Goal: Task Accomplishment & Management: Manage account settings

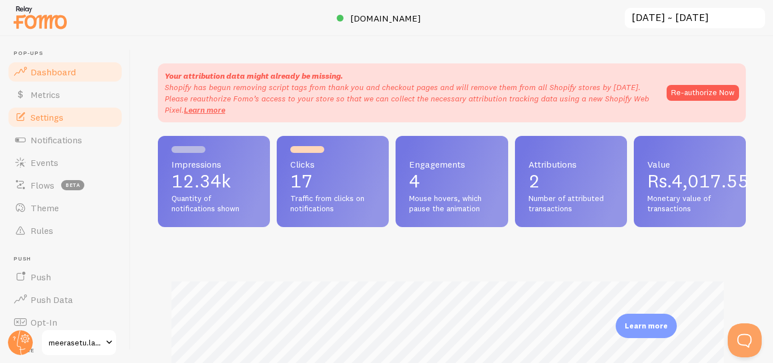
click at [45, 113] on span "Settings" at bounding box center [47, 116] width 33 height 11
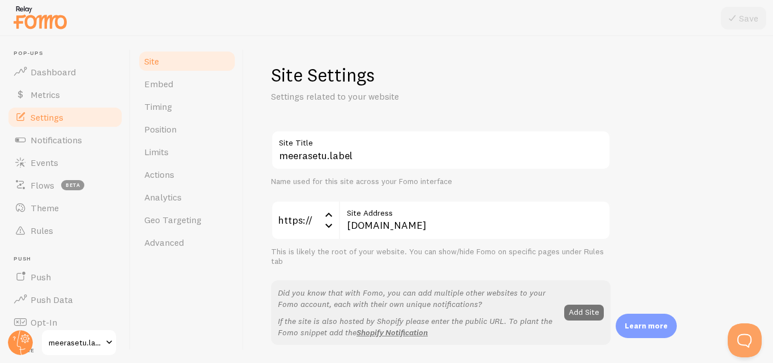
click at [45, 113] on span "Settings" at bounding box center [47, 116] width 33 height 11
click at [51, 120] on span "Settings" at bounding box center [47, 116] width 33 height 11
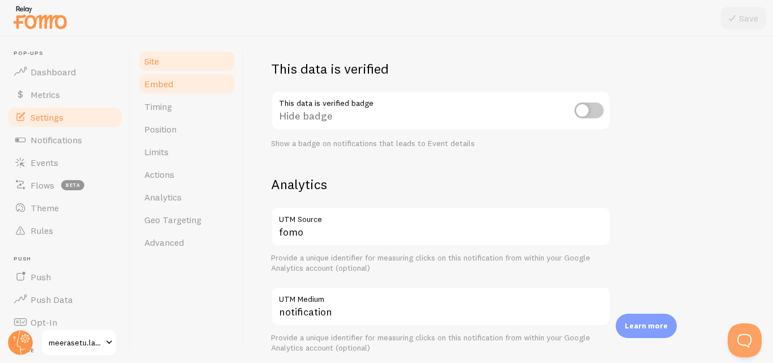
click at [166, 90] on link "Embed" at bounding box center [186, 83] width 99 height 23
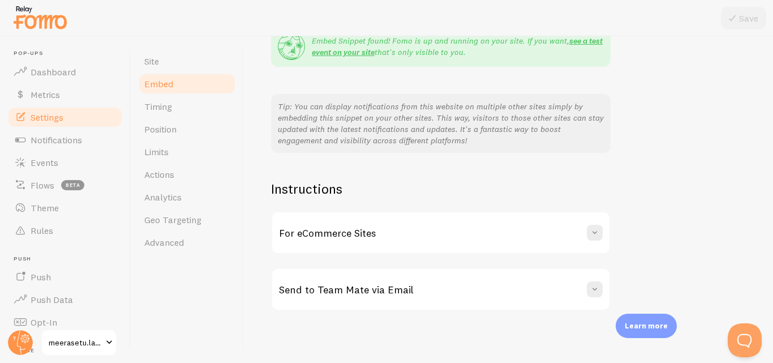
scroll to position [244, 0]
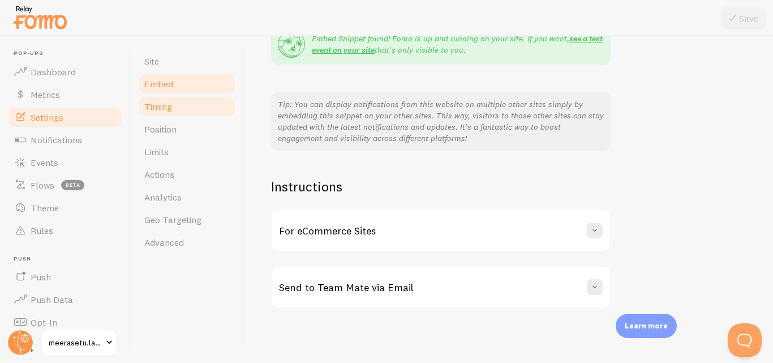
click at [184, 100] on link "Timing" at bounding box center [186, 106] width 99 height 23
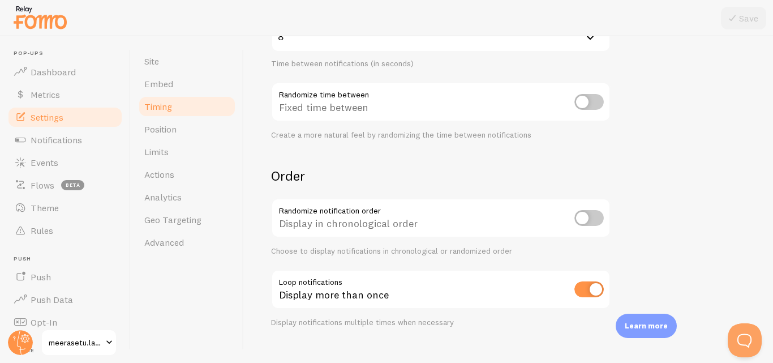
scroll to position [307, 0]
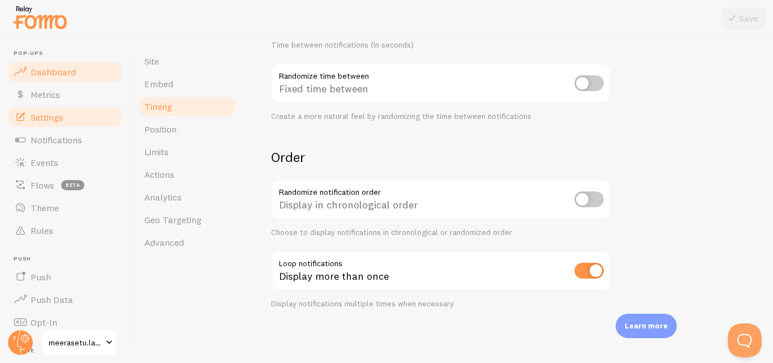
click at [48, 71] on span "Dashboard" at bounding box center [53, 71] width 45 height 11
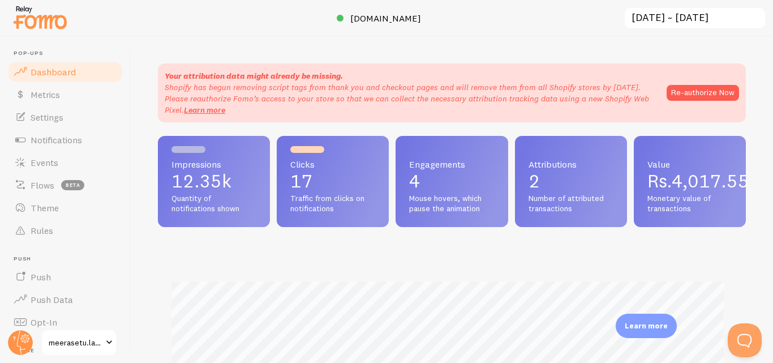
scroll to position [297, 579]
click at [55, 87] on link "Metrics" at bounding box center [65, 94] width 117 height 23
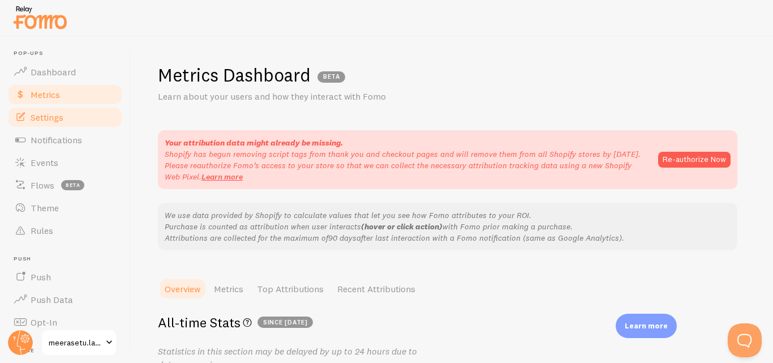
click at [56, 117] on span "Settings" at bounding box center [47, 116] width 33 height 11
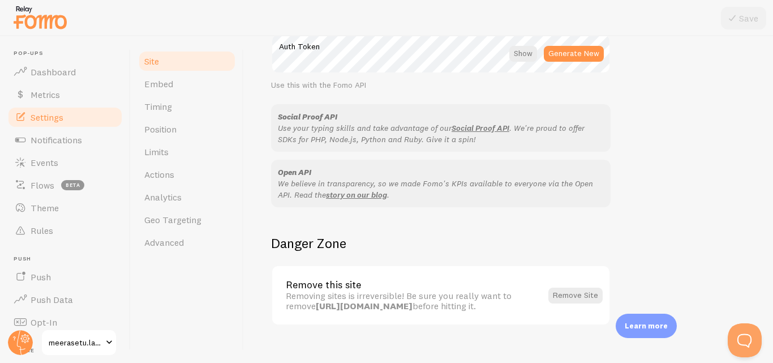
scroll to position [706, 0]
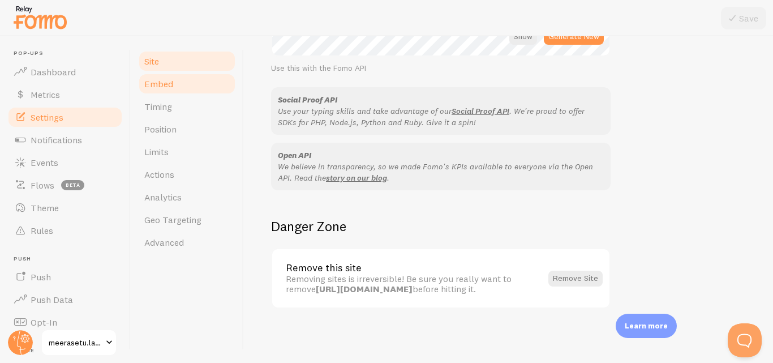
click at [170, 84] on span "Embed" at bounding box center [158, 83] width 29 height 11
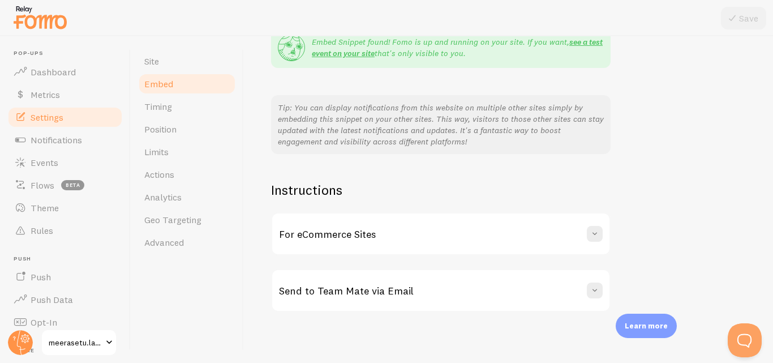
scroll to position [244, 0]
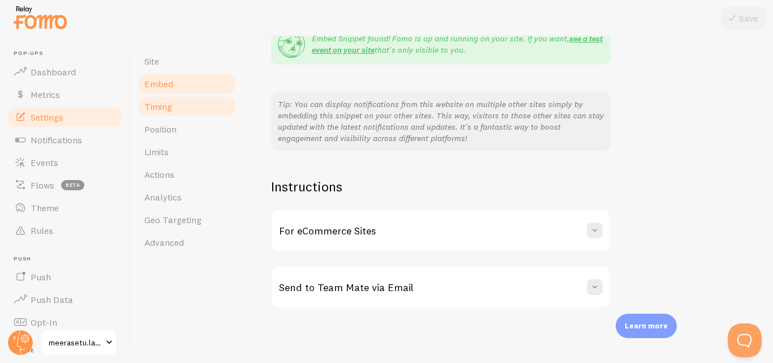
click at [168, 102] on span "Timing" at bounding box center [158, 106] width 28 height 11
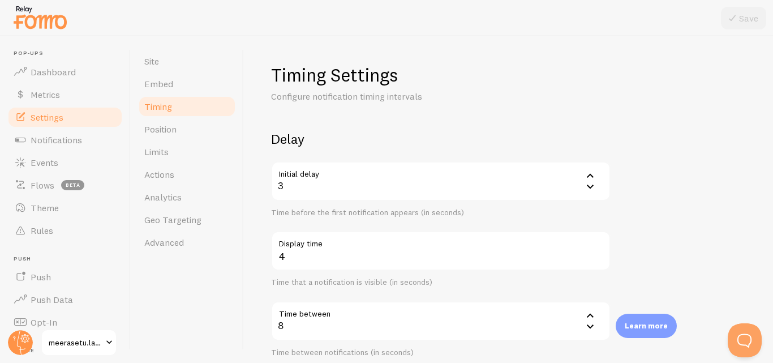
scroll to position [273, 0]
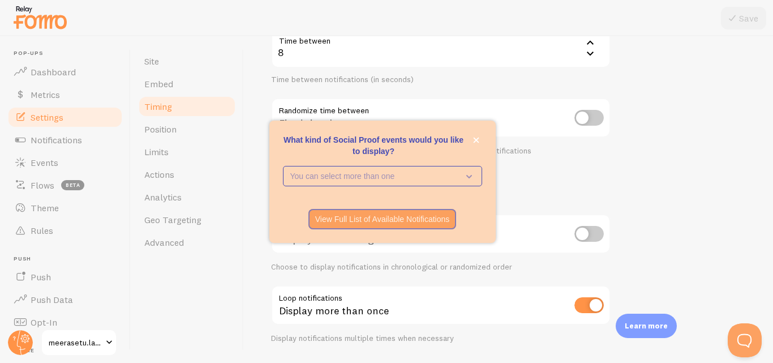
click at [711, 173] on form "Delay Initial delay 3 3 1 2 3 4 5 Time before the first notification appears (i…" at bounding box center [508, 99] width 475 height 485
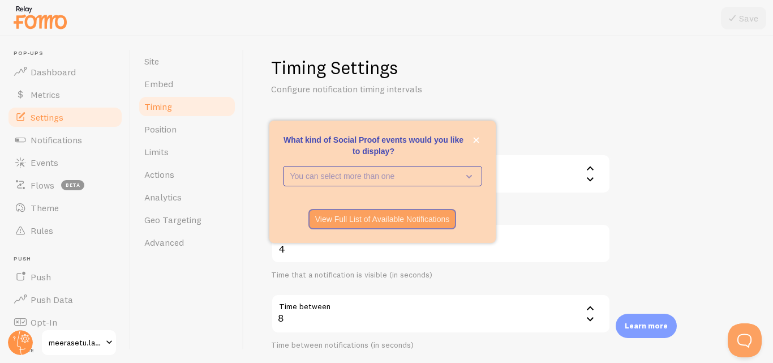
scroll to position [0, 0]
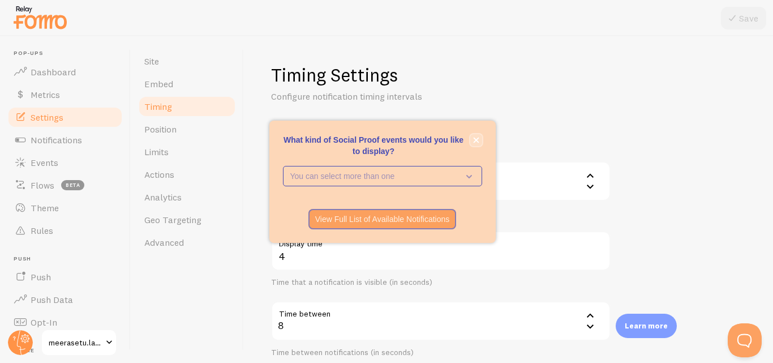
click at [475, 139] on icon "close," at bounding box center [476, 140] width 6 height 6
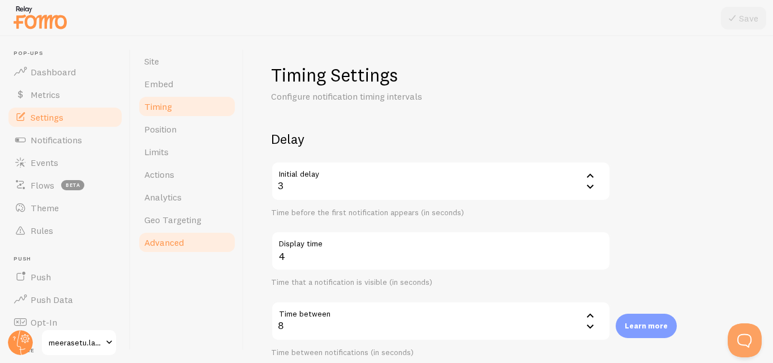
click at [175, 239] on span "Advanced" at bounding box center [164, 242] width 40 height 11
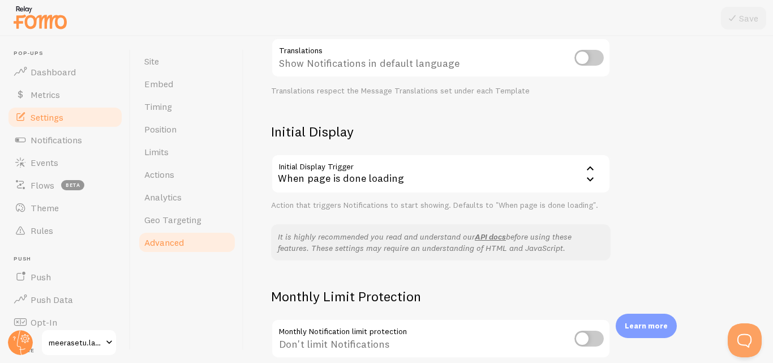
scroll to position [294, 0]
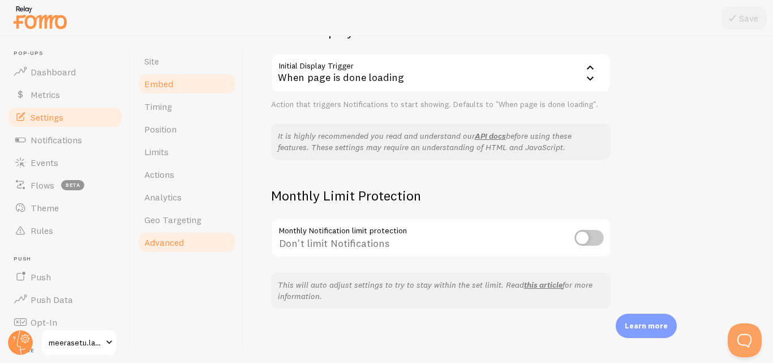
click at [165, 88] on span "Embed" at bounding box center [158, 83] width 29 height 11
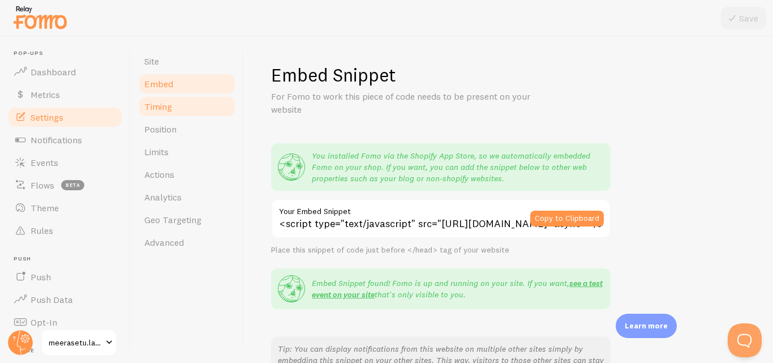
click at [166, 104] on span "Timing" at bounding box center [158, 106] width 28 height 11
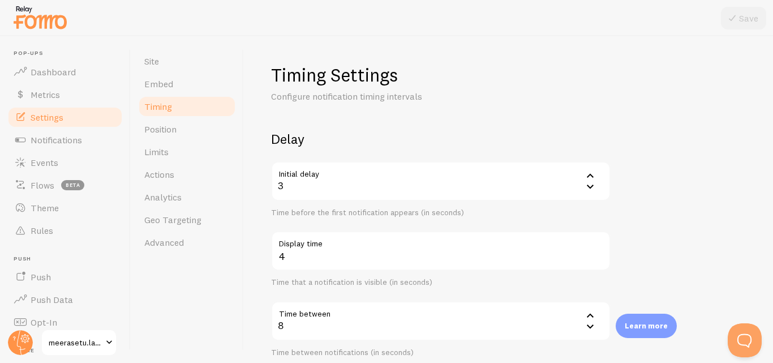
click at [312, 191] on div "3" at bounding box center [440, 181] width 339 height 40
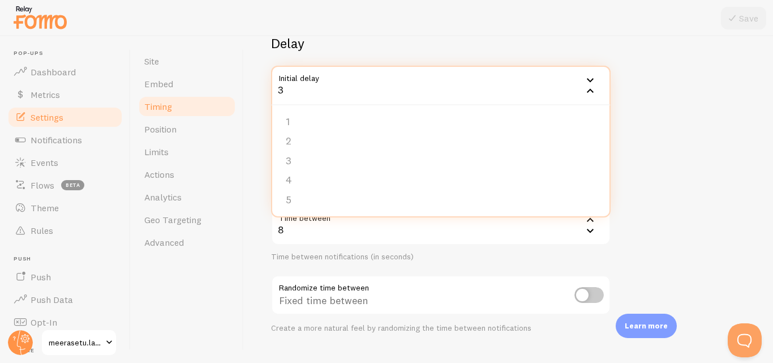
scroll to position [65, 0]
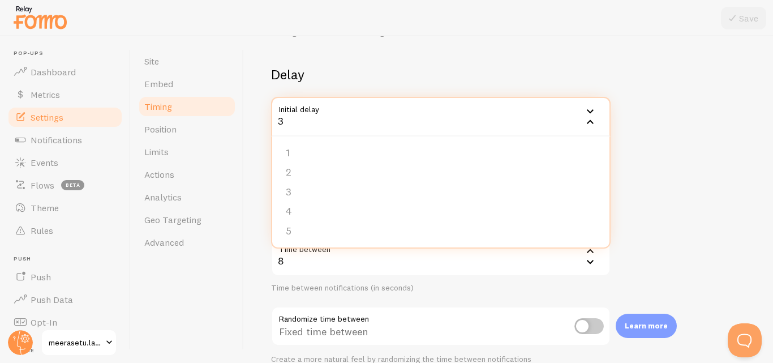
click at [296, 115] on div "3" at bounding box center [440, 117] width 339 height 40
click at [295, 123] on div "3" at bounding box center [440, 117] width 339 height 40
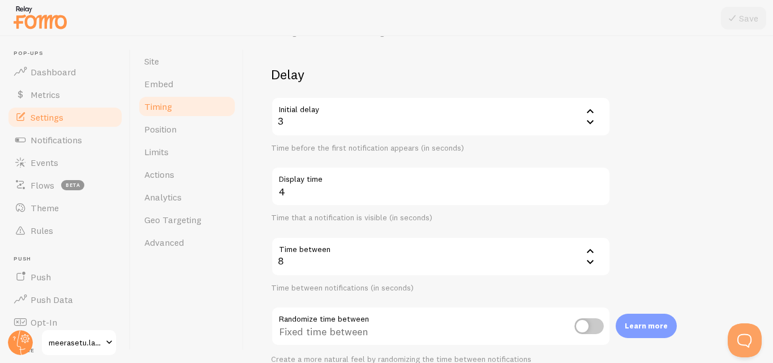
click at [591, 120] on icon at bounding box center [590, 122] width 14 height 14
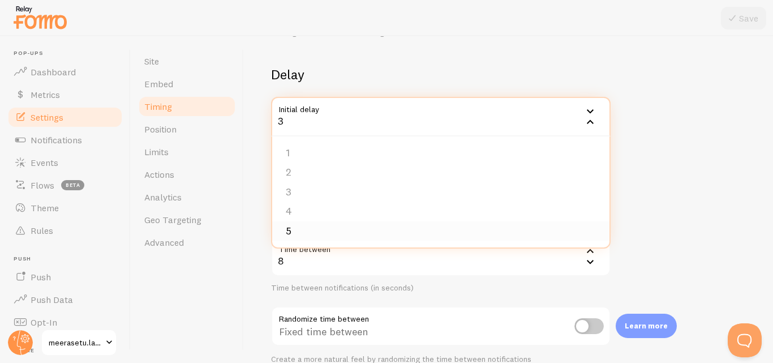
click at [311, 232] on li "5" at bounding box center [440, 231] width 337 height 20
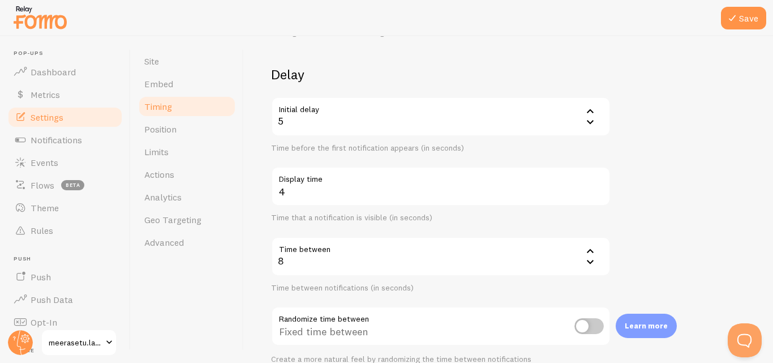
click at [323, 271] on div "8" at bounding box center [440, 257] width 339 height 40
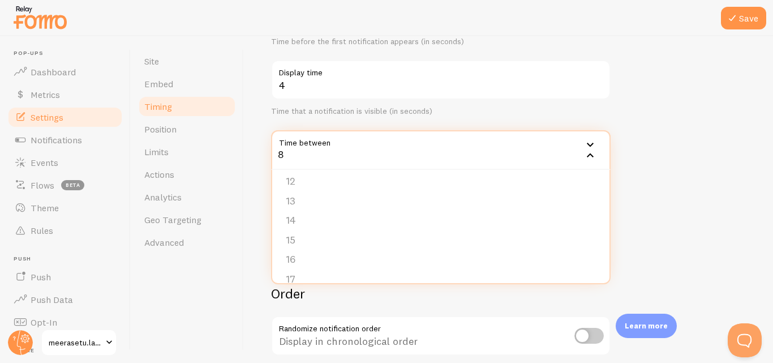
scroll to position [291, 0]
click at [366, 269] on li "20" at bounding box center [440, 266] width 337 height 20
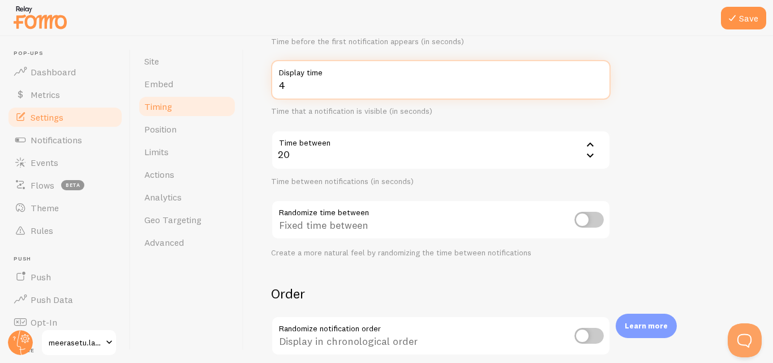
click at [318, 91] on input "4" at bounding box center [440, 80] width 339 height 40
type input "3"
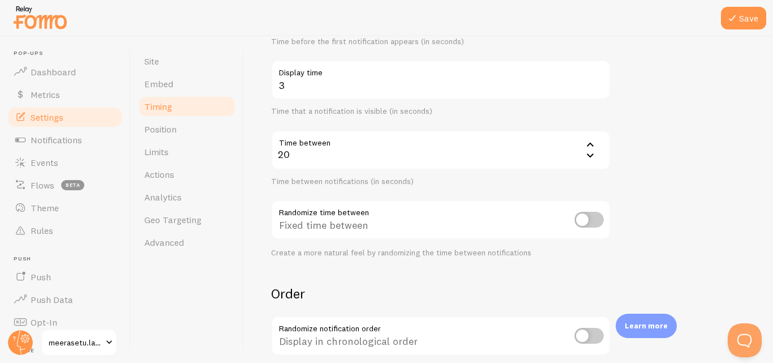
click at [262, 106] on div "Timing Settings Configure notification timing intervals Delay Initial delay 5 5…" at bounding box center [508, 199] width 529 height 326
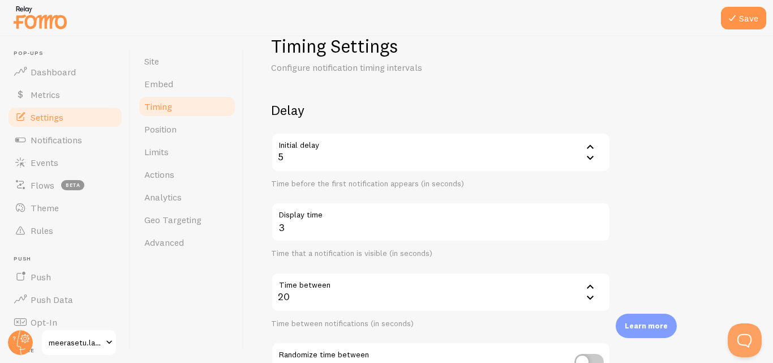
scroll to position [3, 0]
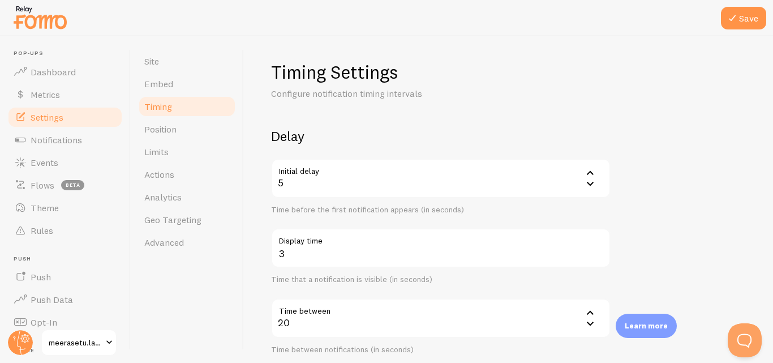
click at [306, 181] on div "5" at bounding box center [440, 178] width 339 height 40
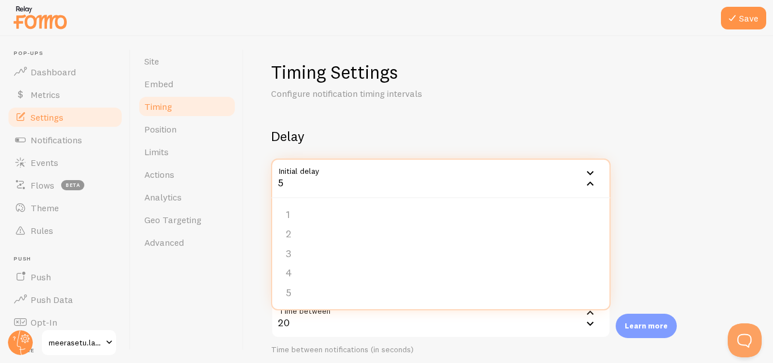
click at [252, 181] on div "Timing Settings Configure notification timing intervals Delay Initial delay 5 5…" at bounding box center [508, 199] width 529 height 326
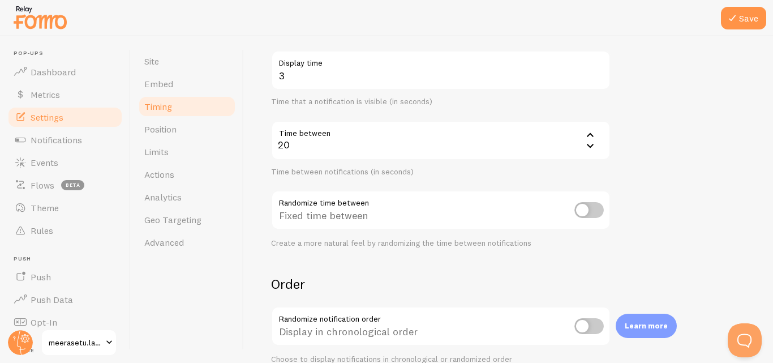
scroll to position [181, 0]
click at [729, 16] on icon at bounding box center [732, 18] width 14 height 14
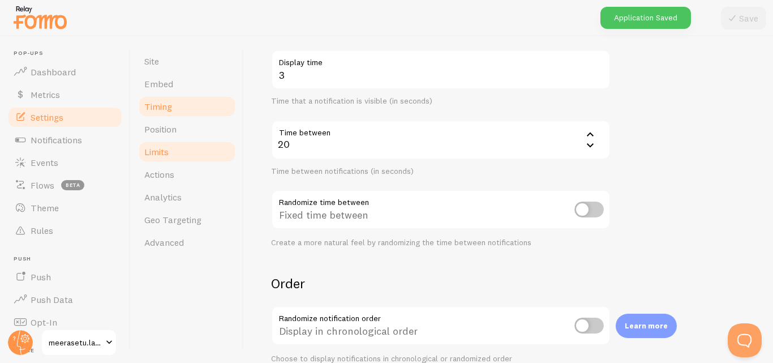
click at [161, 151] on span "Limits" at bounding box center [156, 151] width 24 height 11
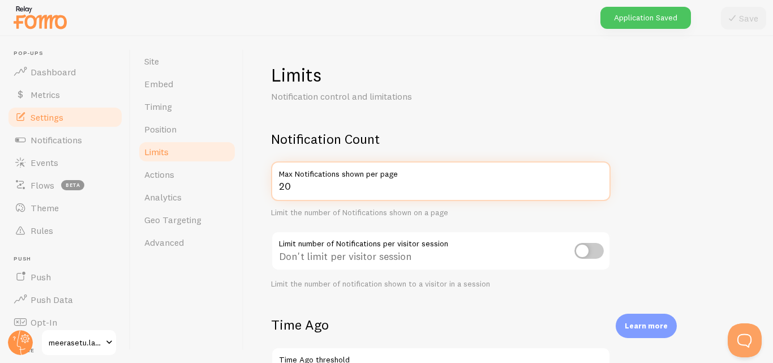
click at [312, 186] on input "20" at bounding box center [440, 181] width 339 height 40
type input "2"
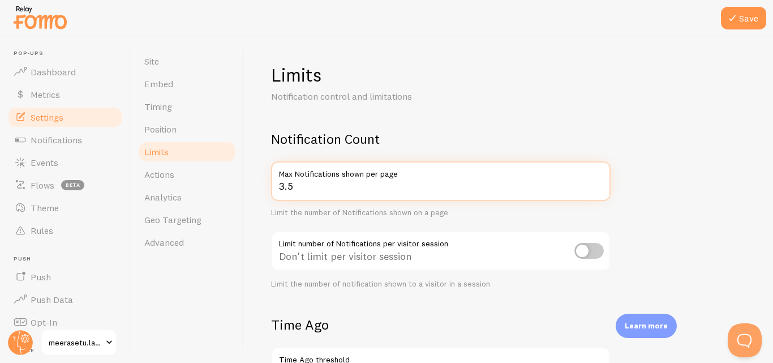
type input "3"
type input "4"
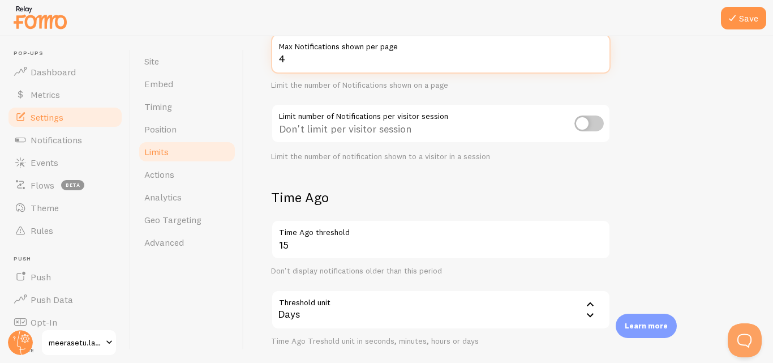
scroll to position [132, 0]
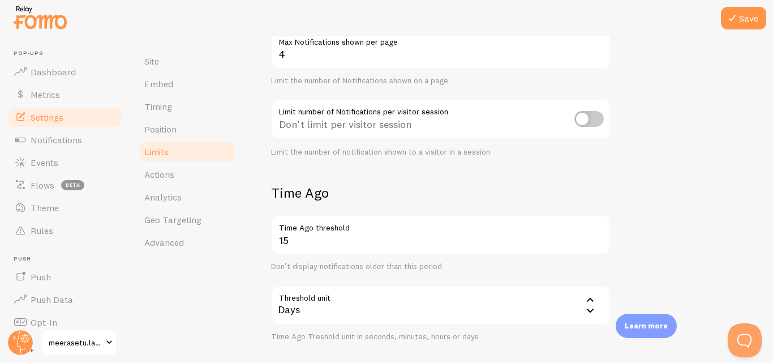
click at [581, 116] on input "checkbox" at bounding box center [588, 119] width 29 height 16
checkbox input "true"
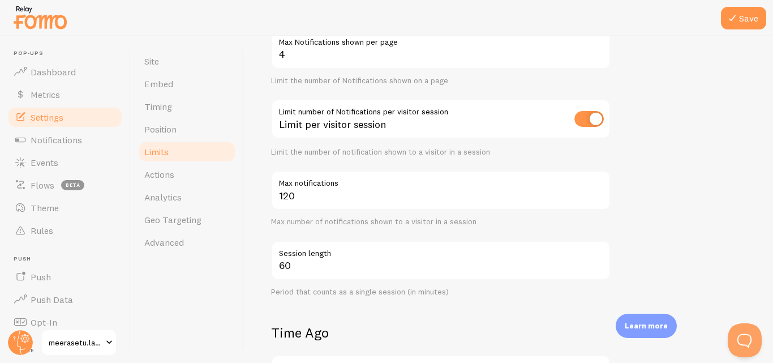
click at [350, 184] on label "Max notifications" at bounding box center [440, 179] width 339 height 19
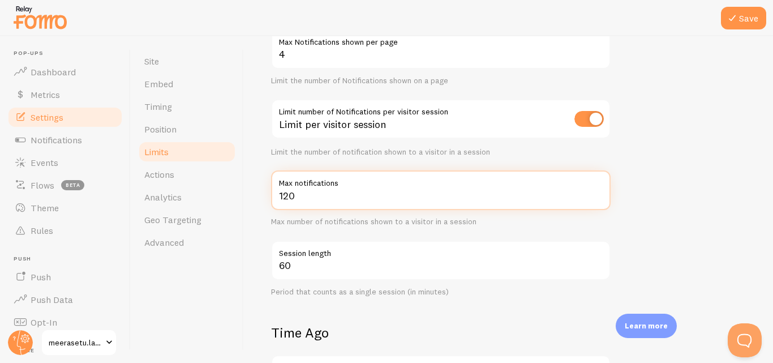
click at [350, 184] on input "120" at bounding box center [440, 190] width 339 height 40
type input "1"
type input "4"
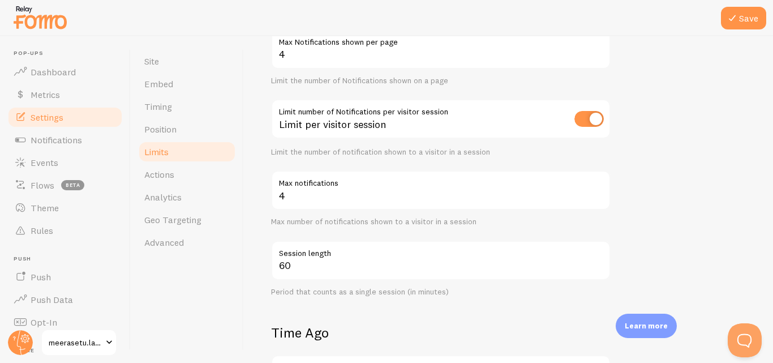
click at [547, 220] on div "Max number of notifications shown to a visitor in a session" at bounding box center [440, 222] width 339 height 10
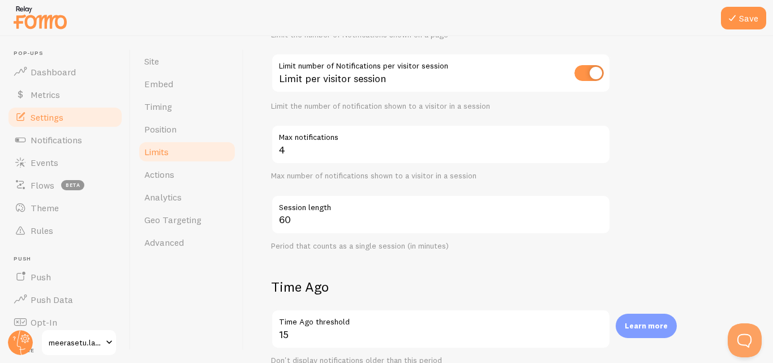
scroll to position [188, 0]
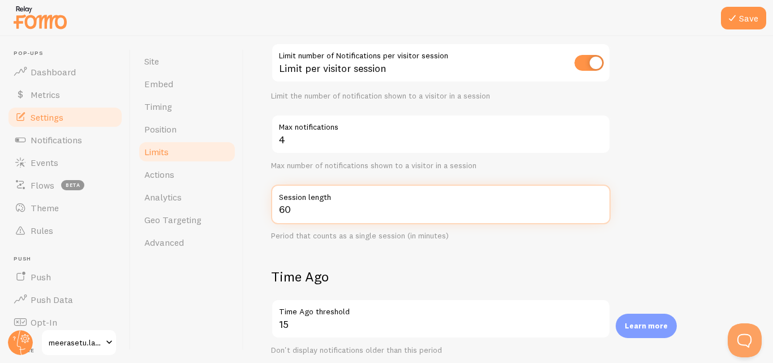
click at [517, 215] on input "60" at bounding box center [440, 204] width 339 height 40
type input "6"
type input "1"
type input "15"
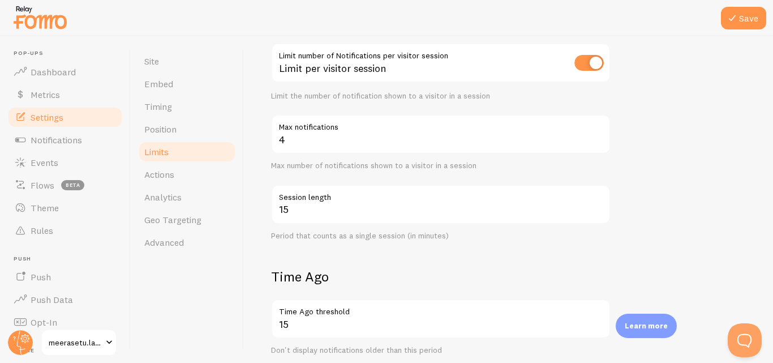
click at [301, 263] on form "Notification Count 4 Max Notifications shown per page Limit the number of Notif…" at bounding box center [508, 275] width 475 height 667
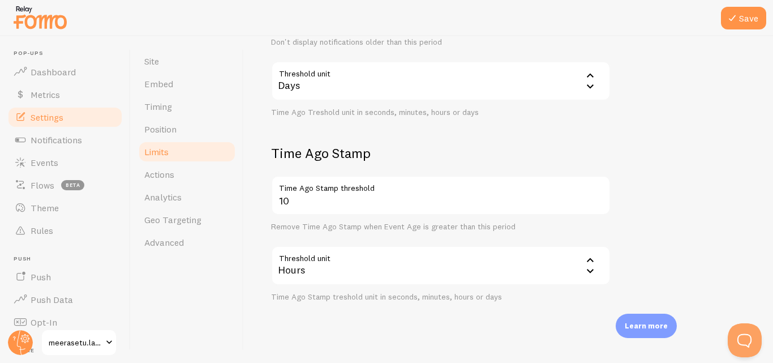
scroll to position [511, 0]
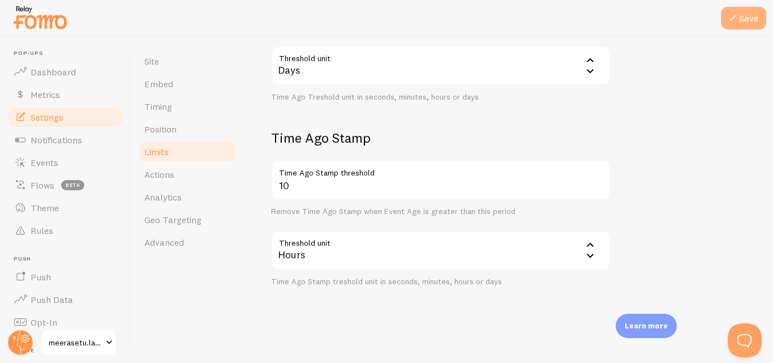
click at [741, 26] on button "Save" at bounding box center [743, 18] width 45 height 23
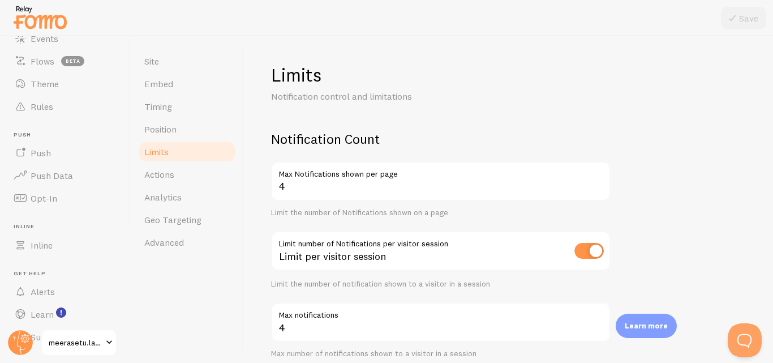
scroll to position [124, 0]
click at [57, 204] on link "Opt-In" at bounding box center [65, 197] width 117 height 23
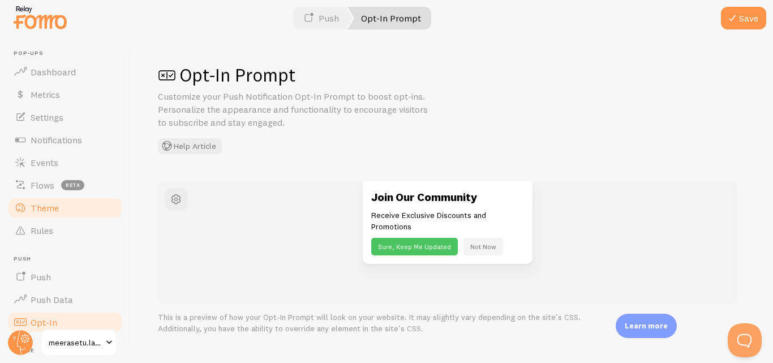
click at [50, 64] on link "Dashboard" at bounding box center [65, 72] width 117 height 23
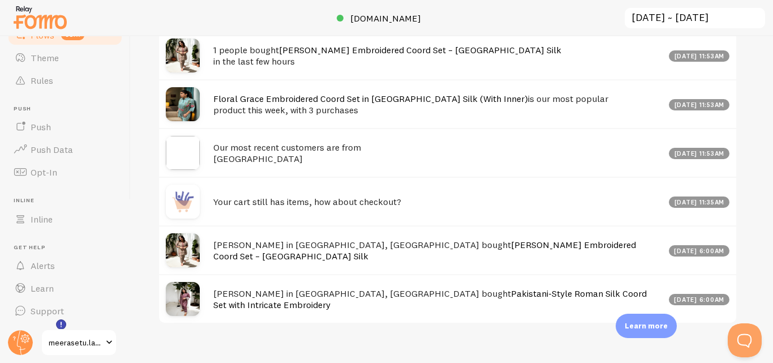
scroll to position [565535, 565253]
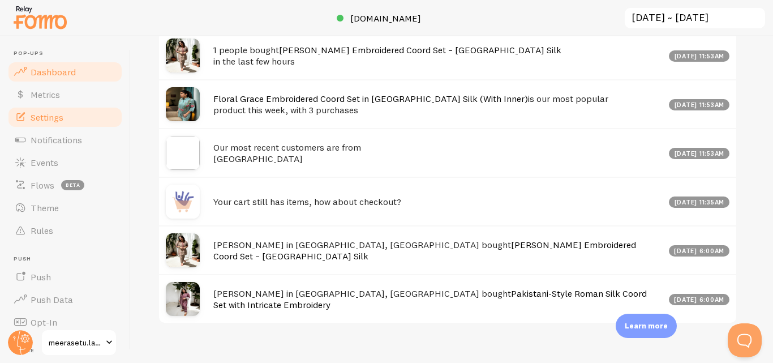
click at [57, 123] on link "Settings" at bounding box center [65, 117] width 117 height 23
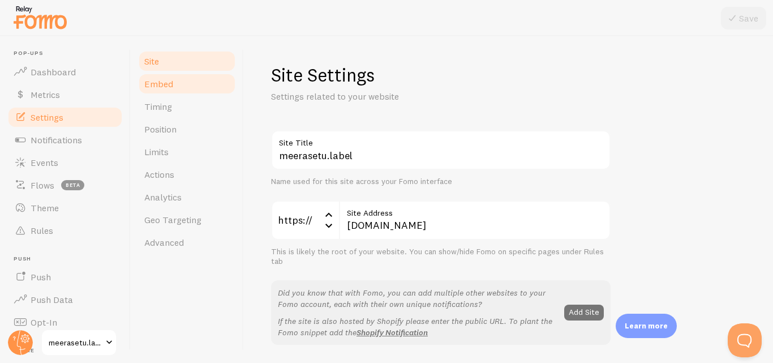
click at [185, 87] on link "Embed" at bounding box center [186, 83] width 99 height 23
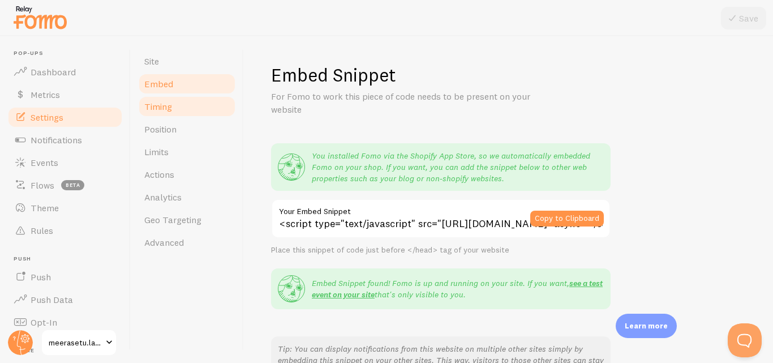
click at [180, 99] on link "Timing" at bounding box center [186, 106] width 99 height 23
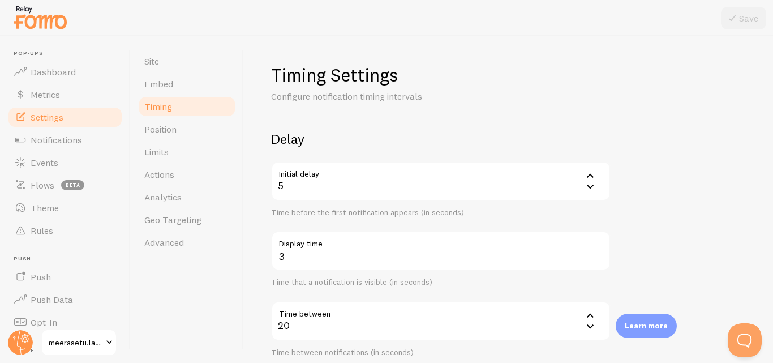
click at [178, 115] on link "Timing" at bounding box center [186, 106] width 99 height 23
click at [178, 124] on link "Position" at bounding box center [186, 129] width 99 height 23
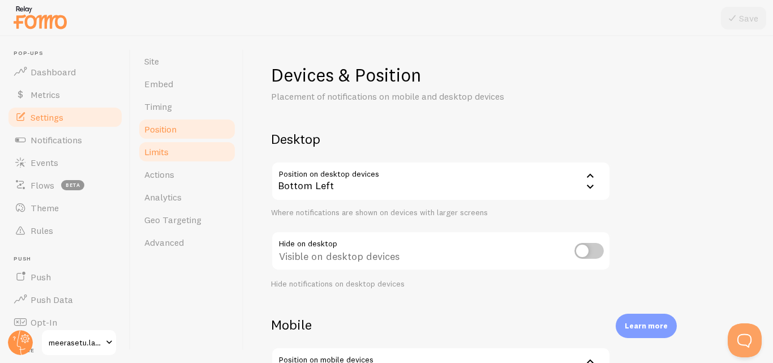
click at [176, 147] on link "Limits" at bounding box center [186, 151] width 99 height 23
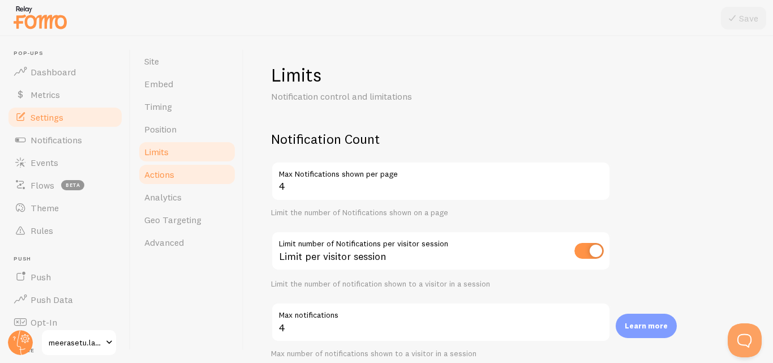
click at [175, 168] on link "Actions" at bounding box center [186, 174] width 99 height 23
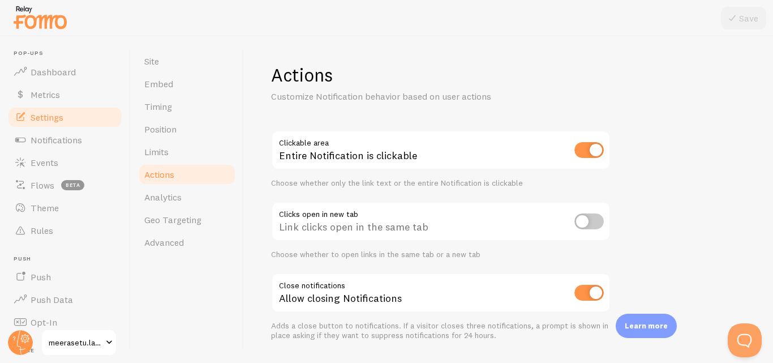
click at [178, 184] on link "Actions" at bounding box center [186, 174] width 99 height 23
click at [188, 221] on span "Geo Targeting" at bounding box center [172, 219] width 57 height 11
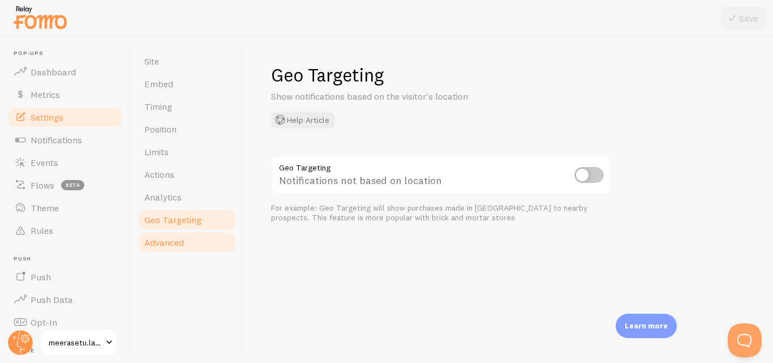
click at [183, 232] on link "Advanced" at bounding box center [186, 242] width 99 height 23
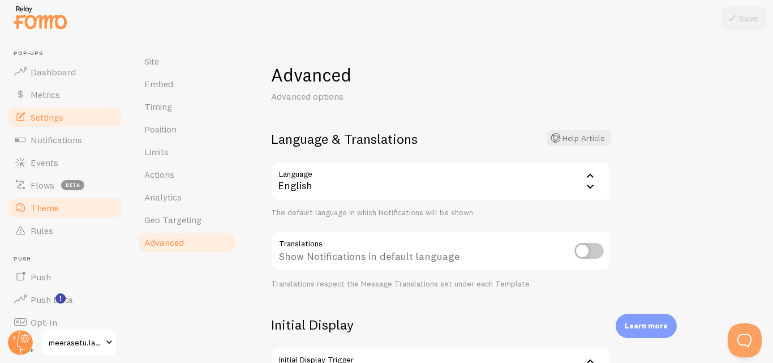
scroll to position [150, 0]
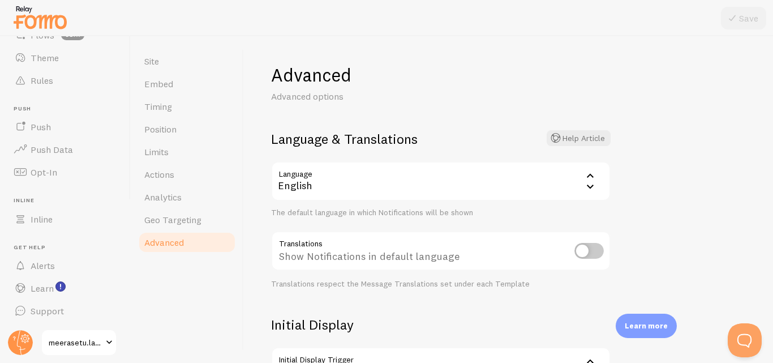
click at [70, 346] on span "meerasetu.label" at bounding box center [76, 343] width 54 height 14
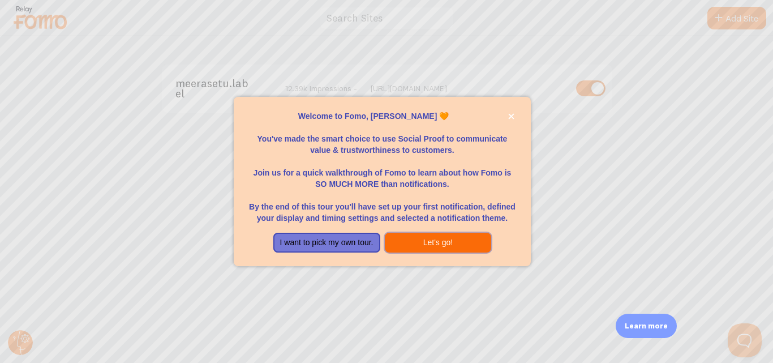
click at [405, 250] on button "Let's go!" at bounding box center [438, 243] width 107 height 20
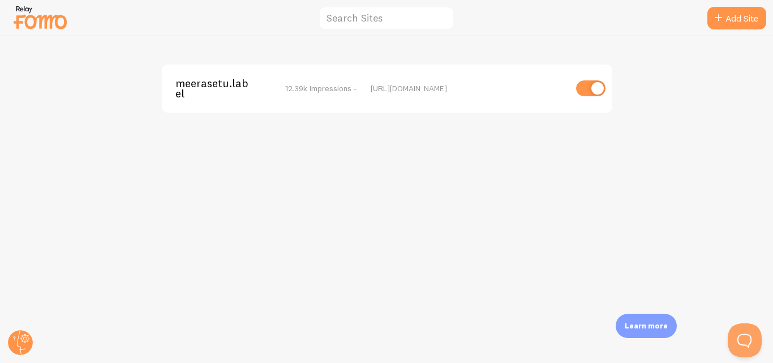
click at [40, 22] on img at bounding box center [40, 17] width 57 height 29
click at [20, 334] on circle at bounding box center [20, 342] width 25 height 25
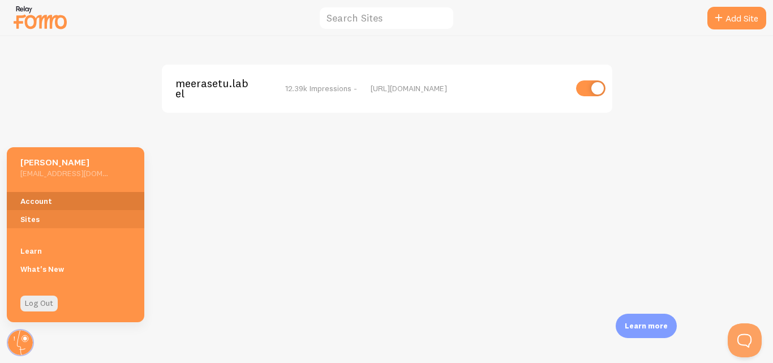
click at [40, 201] on link "Account" at bounding box center [75, 201] width 137 height 18
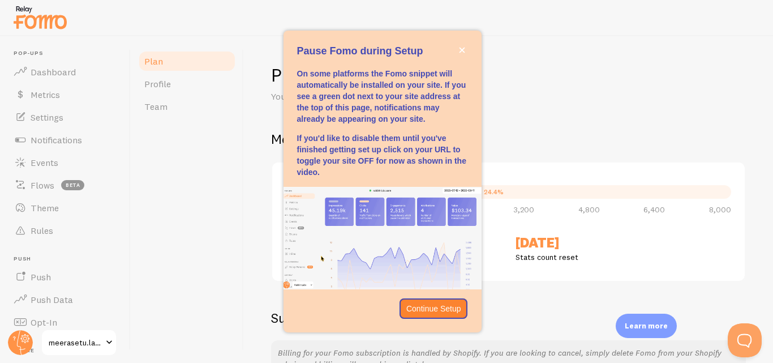
click at [588, 135] on h2 "Monthly Stats" at bounding box center [508, 139] width 475 height 18
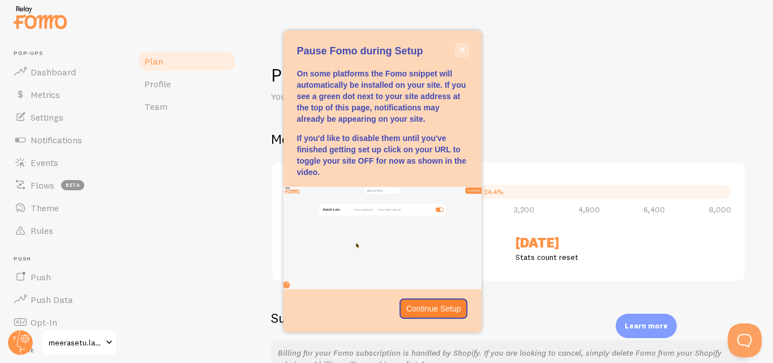
click at [465, 52] on button "close," at bounding box center [462, 50] width 12 height 12
